Goal: Transaction & Acquisition: Subscribe to service/newsletter

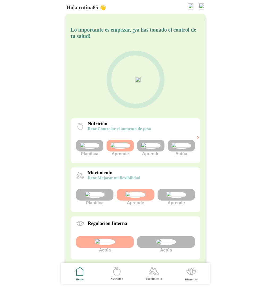
click at [203, 6] on img at bounding box center [201, 6] width 5 height 6
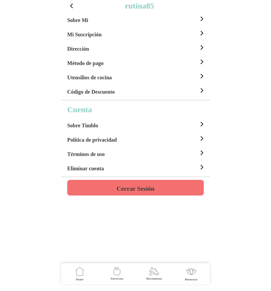
click at [145, 187] on h4 "Cerrar Sesión" at bounding box center [136, 188] width 38 height 6
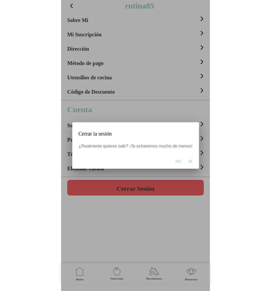
click at [188, 163] on span "Si" at bounding box center [189, 161] width 3 height 5
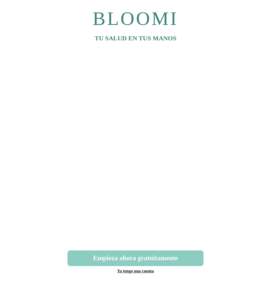
click at [138, 271] on link "Ya tengo una cuenta" at bounding box center [135, 271] width 37 height 5
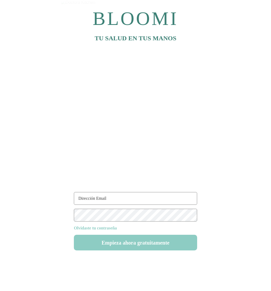
click at [112, 202] on input "text" at bounding box center [135, 198] width 123 height 13
type input "[EMAIL_ADDRESS][DOMAIN_NAME]"
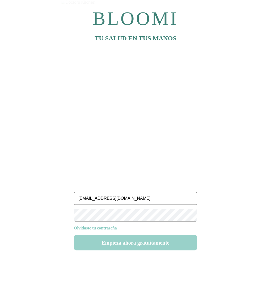
click at [142, 247] on button "Empieza ahora gratuitamente" at bounding box center [135, 243] width 123 height 16
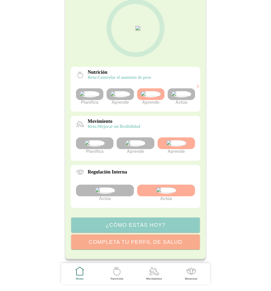
scroll to position [96, 0]
click at [152, 91] on img at bounding box center [151, 94] width 20 height 6
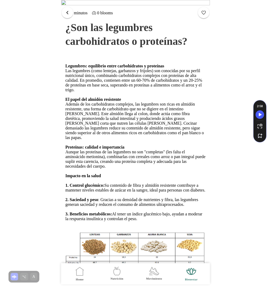
click at [64, 12] on button "button" at bounding box center [67, 12] width 11 height 11
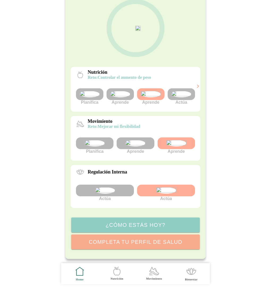
click at [167, 140] on img at bounding box center [176, 143] width 20 height 6
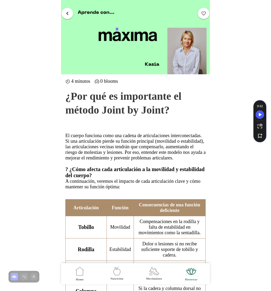
click at [70, 11] on button "button" at bounding box center [67, 12] width 11 height 11
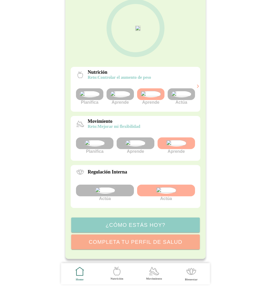
click at [135, 140] on img at bounding box center [135, 143] width 20 height 6
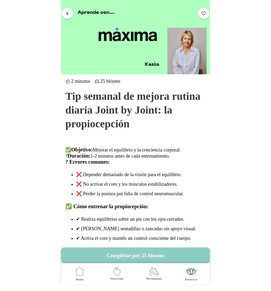
click at [68, 15] on span "button" at bounding box center [67, 13] width 5 height 5
